Goal: Information Seeking & Learning: Check status

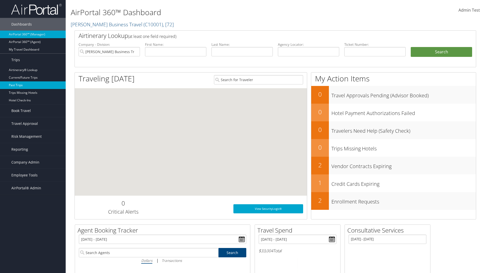
click at [33, 85] on link "Past Trips" at bounding box center [33, 85] width 66 height 8
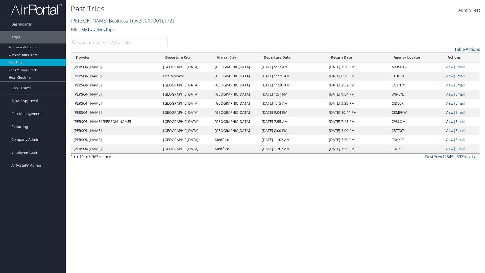
click at [99, 29] on link "My travelers trips" at bounding box center [97, 30] width 33 height 6
click at [116, 37] on link "My trips" at bounding box center [116, 37] width 66 height 9
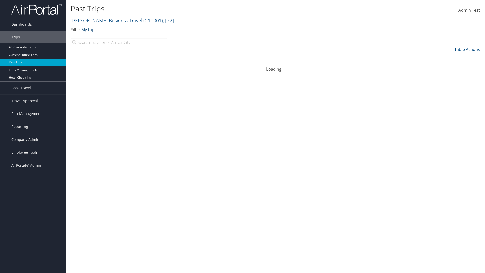
click at [90, 29] on link "My trips" at bounding box center [88, 30] width 15 height 6
click at [116, 37] on link "My travelers trips" at bounding box center [116, 37] width 66 height 9
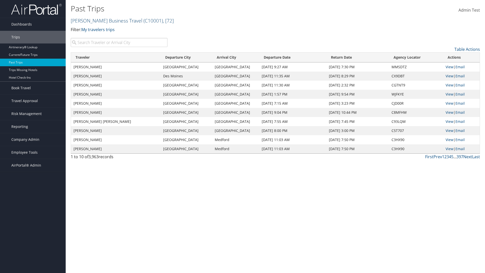
click at [104, 20] on link "[PERSON_NAME] Business Travel ( C10001 ) , [ 72 ]" at bounding box center [122, 20] width 103 height 7
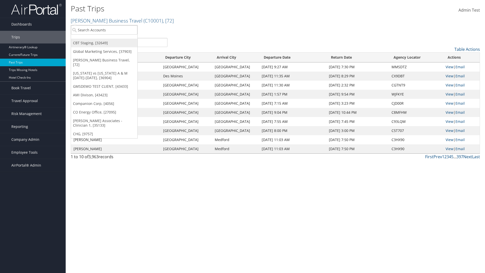
click at [104, 43] on link "CBT Staging, [32649]" at bounding box center [104, 43] width 66 height 9
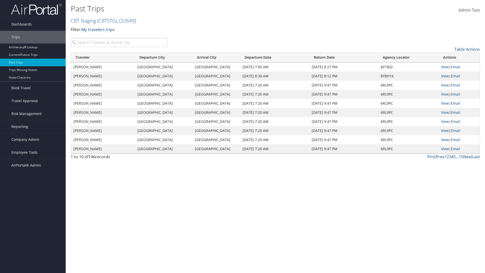
click at [103, 57] on th "Traveler" at bounding box center [103, 58] width 64 height 10
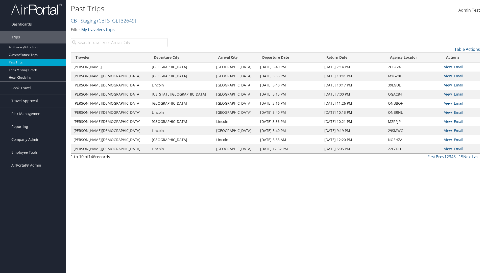
click at [103, 57] on th "Traveler" at bounding box center [110, 58] width 78 height 10
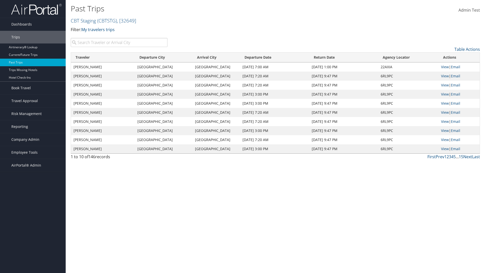
click at [164, 57] on th "Departure City" at bounding box center [164, 58] width 58 height 10
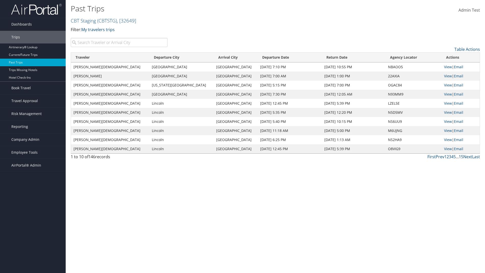
click at [164, 57] on th "Departure City" at bounding box center [181, 58] width 64 height 10
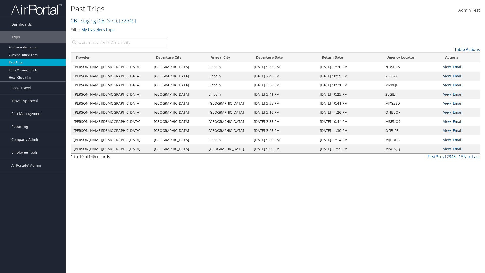
click at [216, 57] on th "Arrival City" at bounding box center [228, 58] width 45 height 10
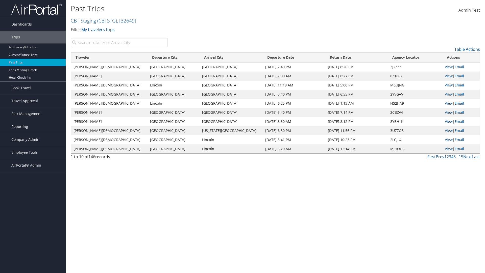
click at [216, 57] on th "Arrival City" at bounding box center [231, 58] width 63 height 10
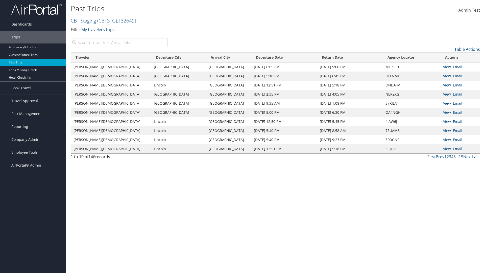
click at [274, 57] on th "Departure Date" at bounding box center [284, 58] width 66 height 10
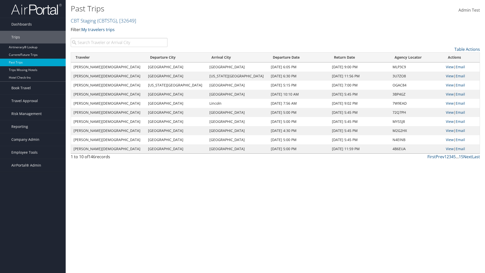
click at [274, 57] on th "Departure Date" at bounding box center [298, 58] width 61 height 10
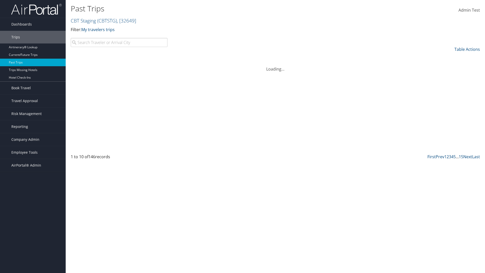
click at [343, 57] on th "Return Date" at bounding box center [359, 58] width 61 height 10
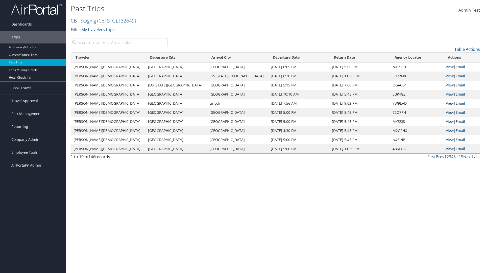
click at [343, 57] on th "Return Date" at bounding box center [359, 58] width 61 height 10
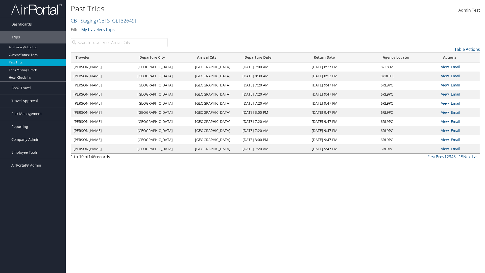
click at [408, 57] on th "Agency Locator" at bounding box center [408, 58] width 60 height 10
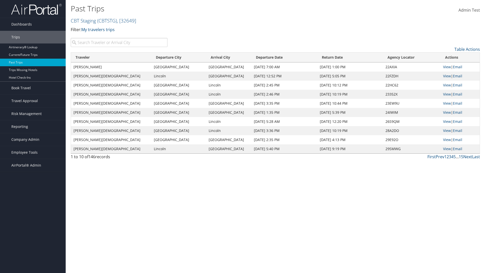
click at [408, 57] on th "Agency Locator" at bounding box center [412, 58] width 58 height 10
